Goal: Information Seeking & Learning: Learn about a topic

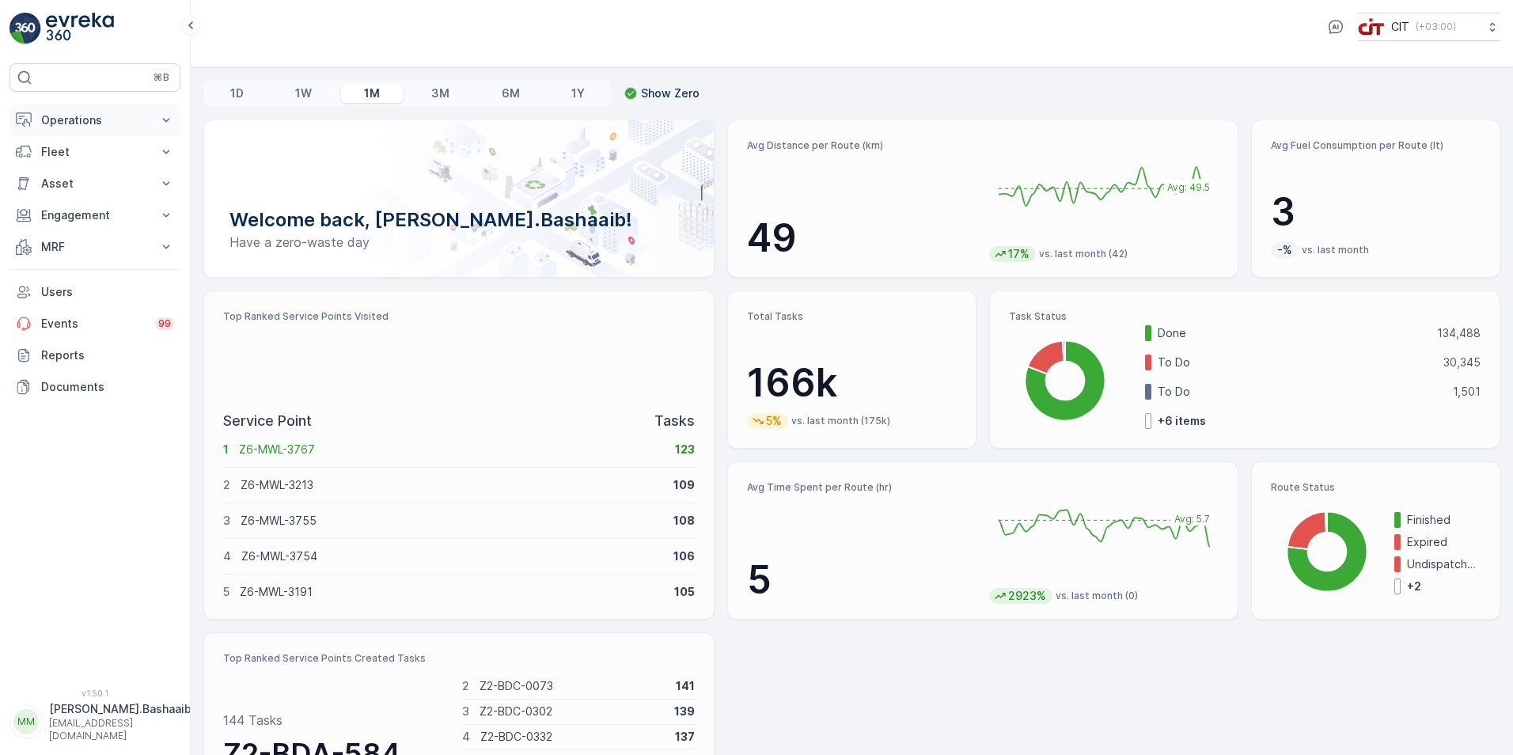
click at [74, 130] on button "Operations" at bounding box center [94, 120] width 171 height 32
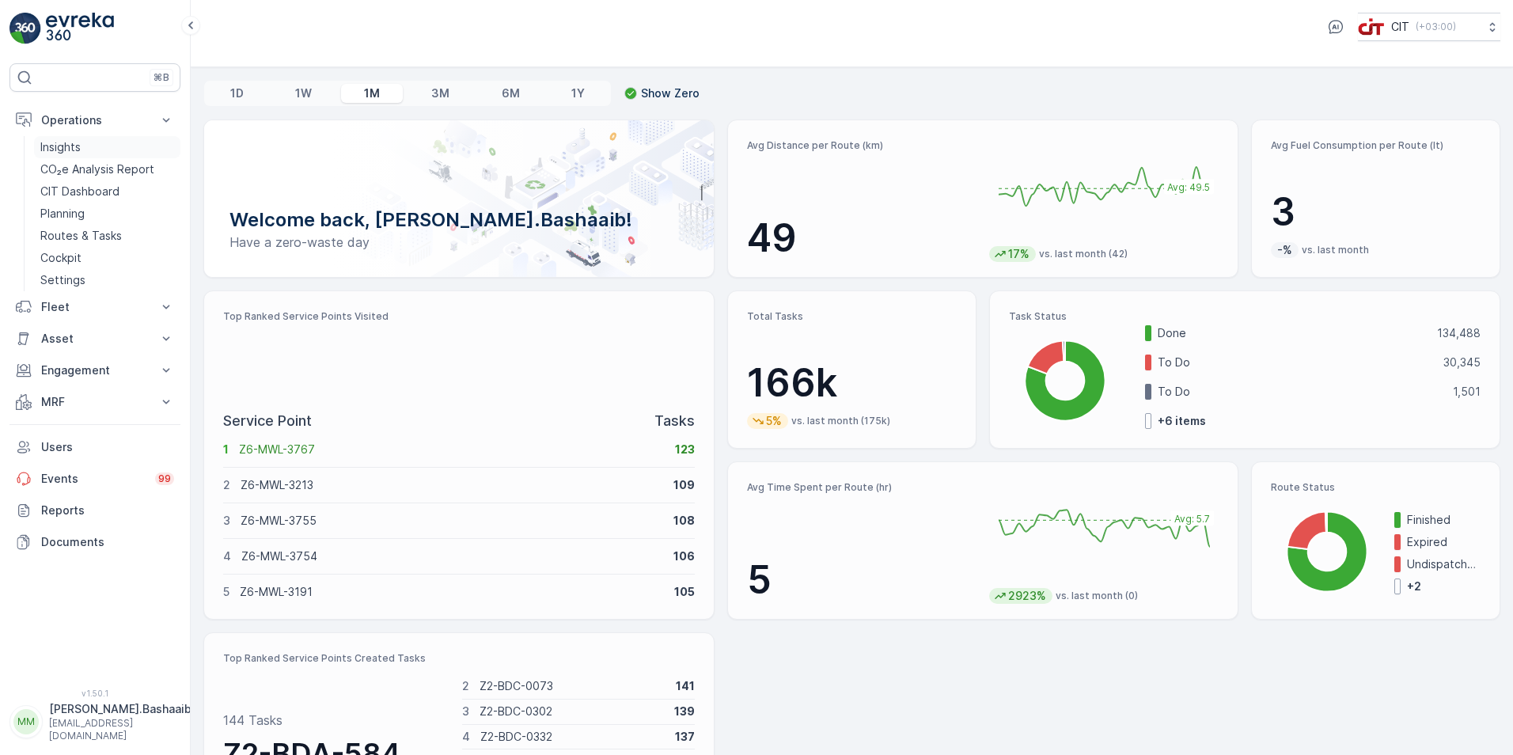
click at [89, 151] on link "Insights" at bounding box center [107, 147] width 146 height 22
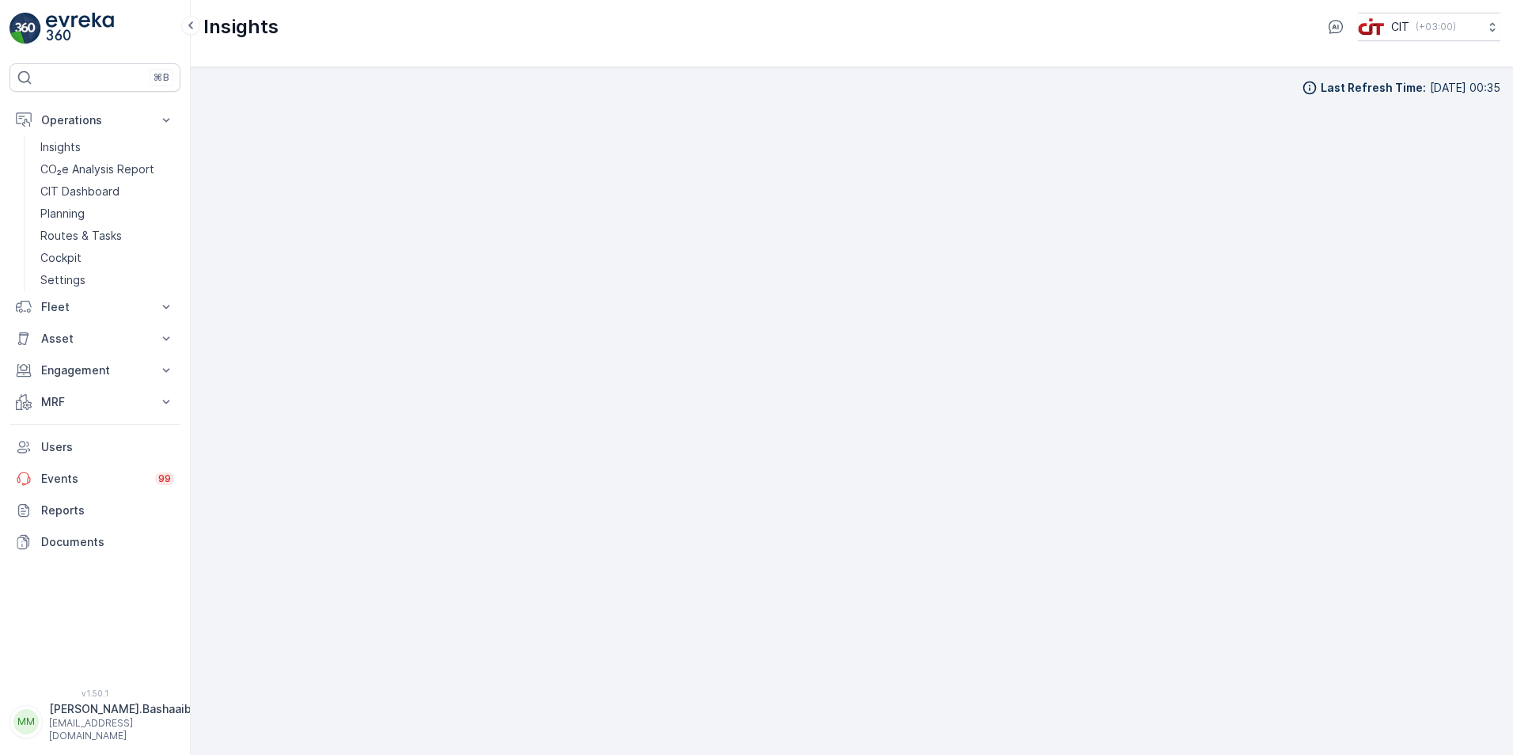
scroll to position [16, 0]
click at [120, 732] on p "[EMAIL_ADDRESS][DOMAIN_NAME]" at bounding box center [120, 729] width 142 height 25
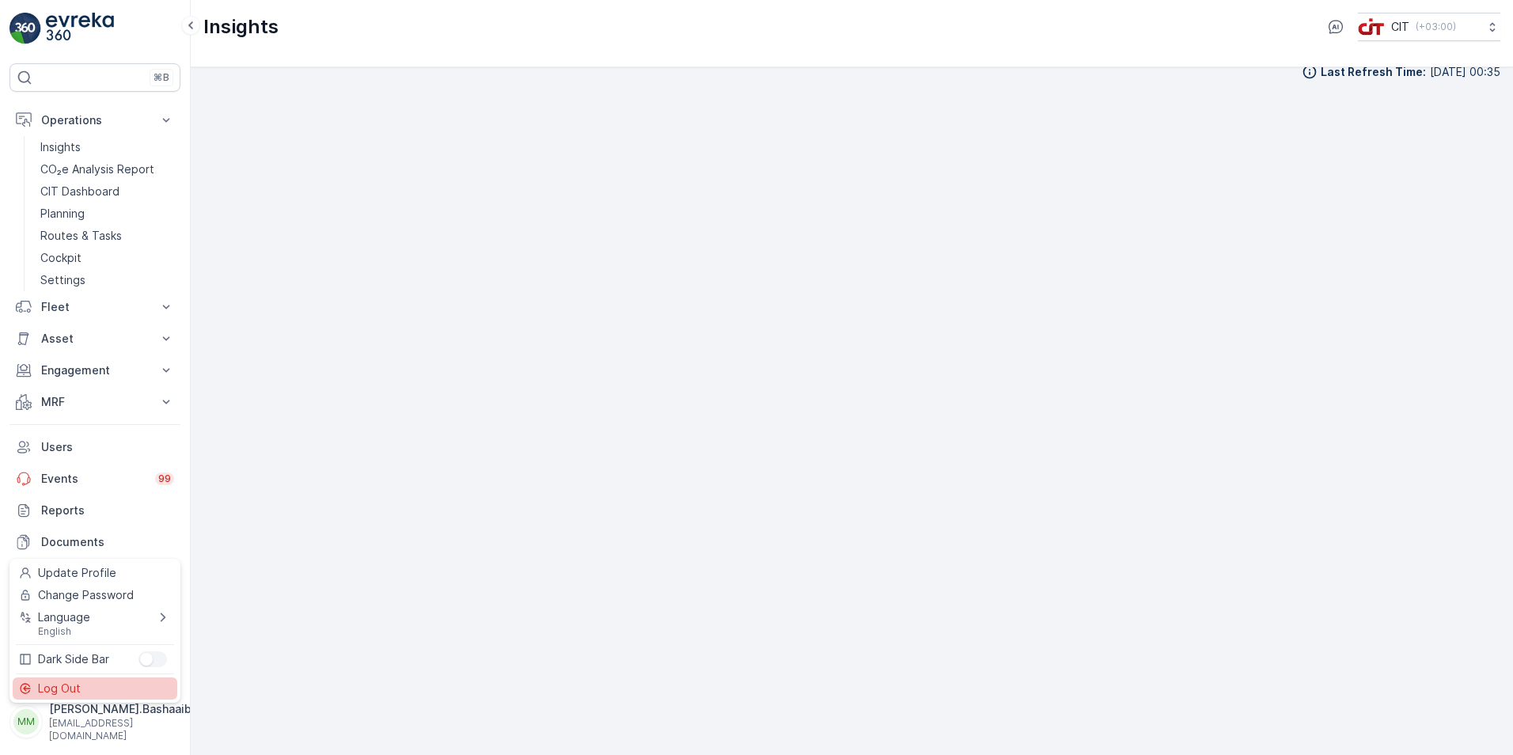
click at [116, 687] on div "Log Out" at bounding box center [95, 689] width 165 height 22
